Goal: Entertainment & Leisure: Consume media (video, audio)

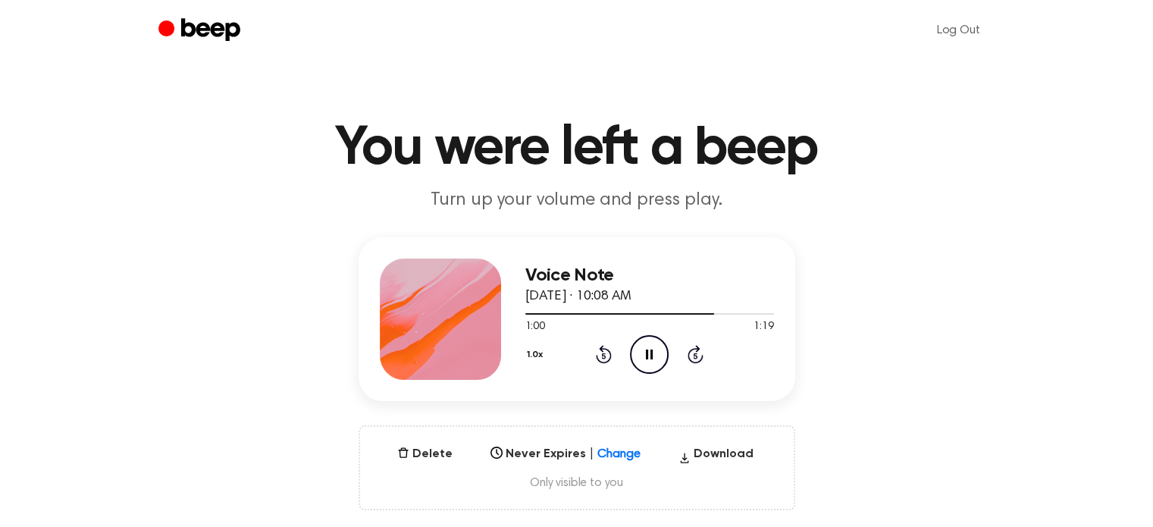
drag, startPoint x: 659, startPoint y: 347, endPoint x: 688, endPoint y: 124, distance: 225.5
click at [659, 346] on icon "Pause Audio" at bounding box center [649, 354] width 39 height 39
click at [652, 358] on icon "Play Audio" at bounding box center [649, 354] width 39 height 39
click at [651, 351] on icon at bounding box center [649, 354] width 7 height 10
